Goal: Use online tool/utility: Utilize a website feature to perform a specific function

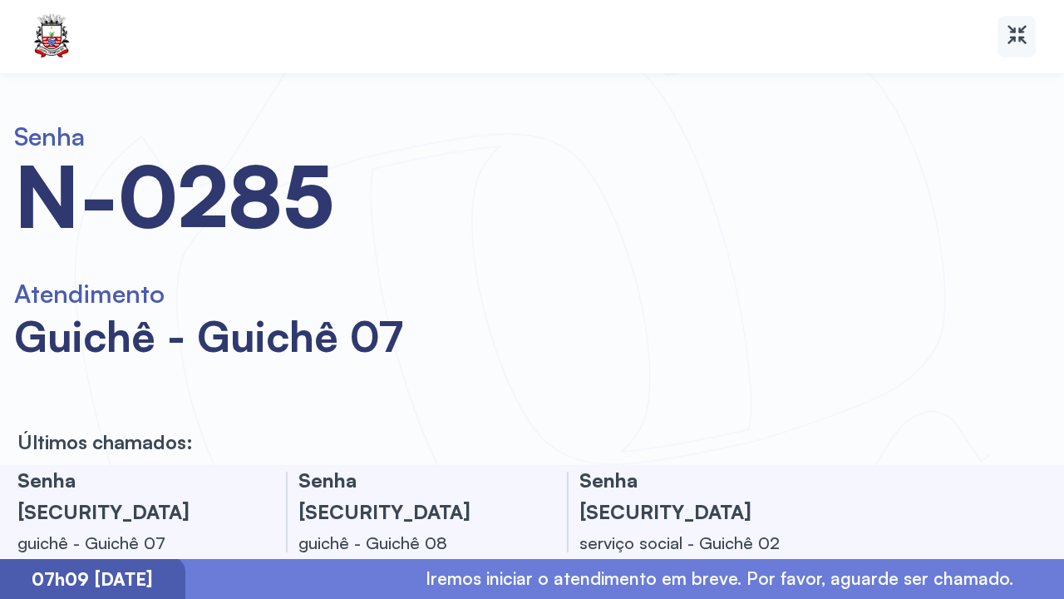
click at [1022, 40] on g at bounding box center [1017, 35] width 19 height 19
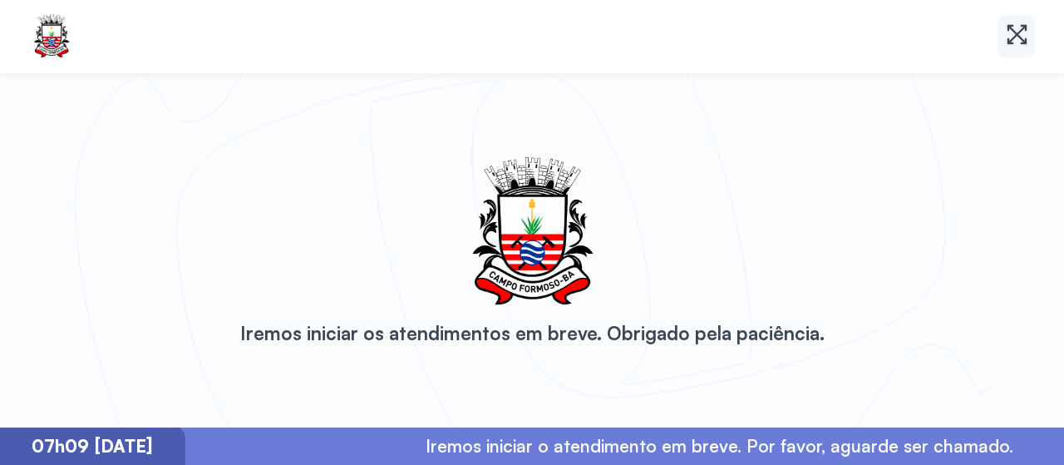
click at [1008, 41] on icon at bounding box center [1017, 35] width 20 height 20
